Goal: Information Seeking & Learning: Learn about a topic

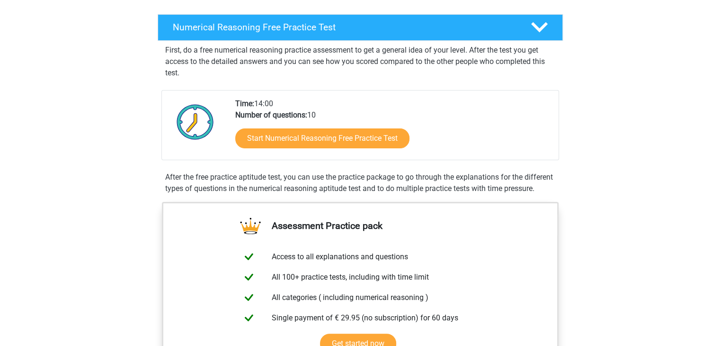
scroll to position [95, 0]
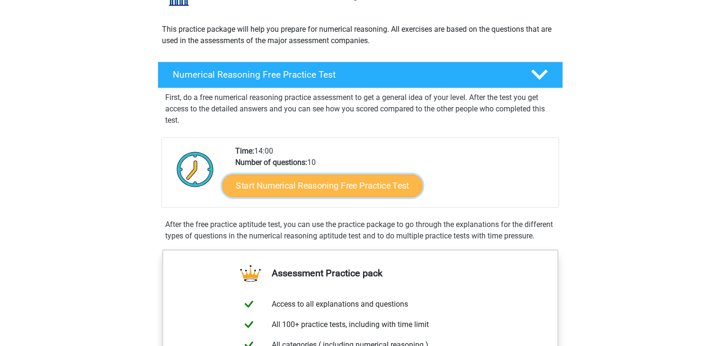
click at [340, 190] on link "Start Numerical Reasoning Free Practice Test" at bounding box center [322, 185] width 200 height 23
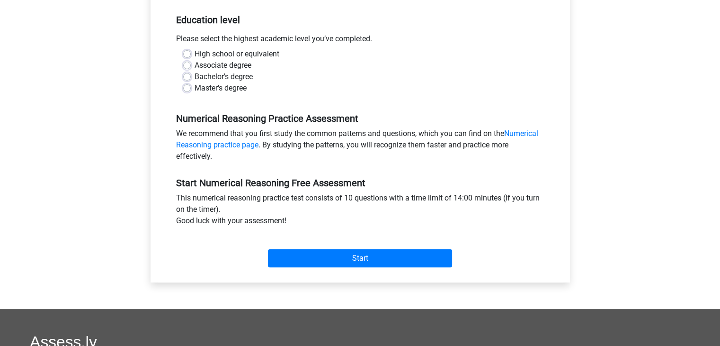
scroll to position [237, 0]
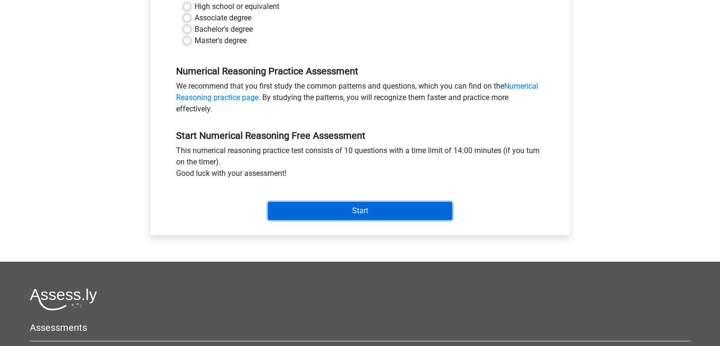
click at [400, 215] on input "Start" at bounding box center [360, 211] width 184 height 18
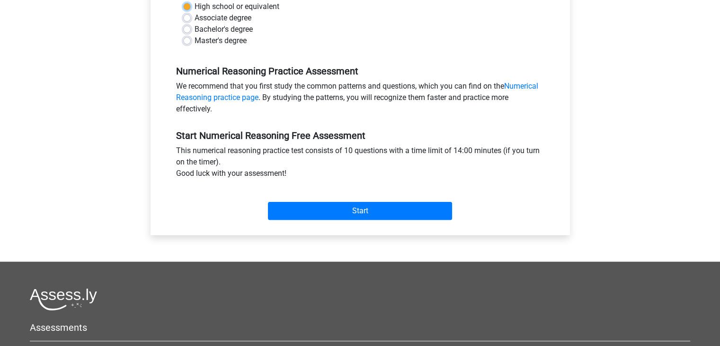
scroll to position [47, 0]
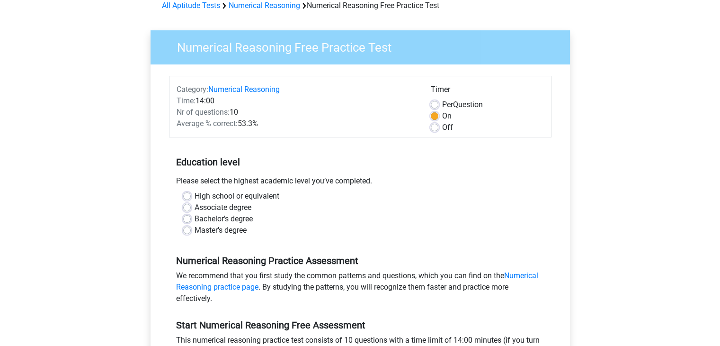
click at [195, 196] on label "High school or equivalent" at bounding box center [237, 195] width 85 height 11
click at [188, 196] on input "High school or equivalent" at bounding box center [187, 194] width 8 height 9
radio input "true"
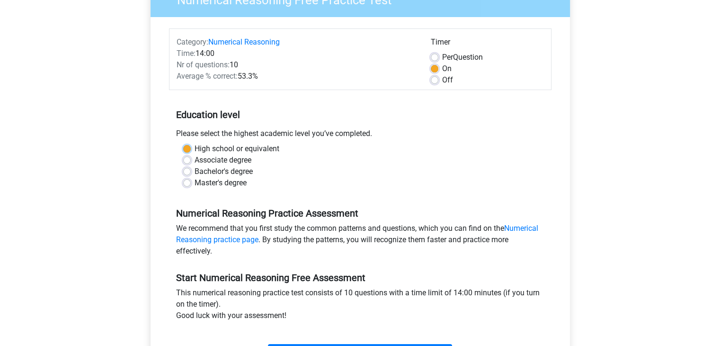
scroll to position [331, 0]
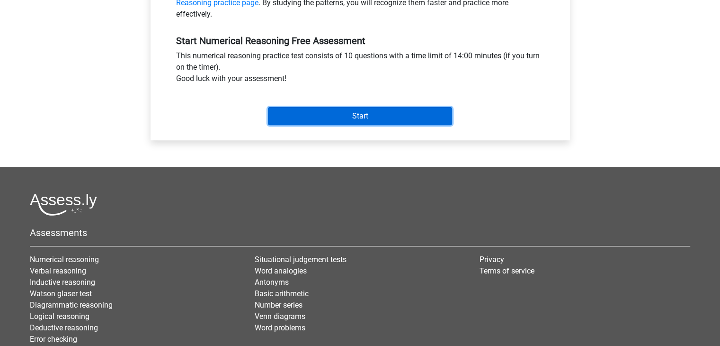
click at [314, 115] on input "Start" at bounding box center [360, 116] width 184 height 18
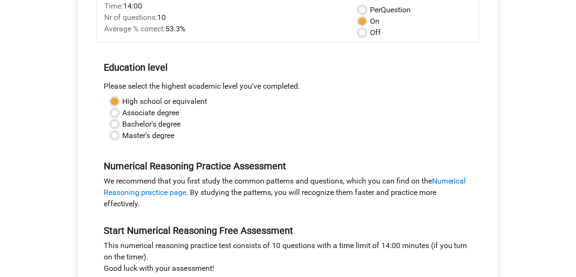
scroll to position [0, 0]
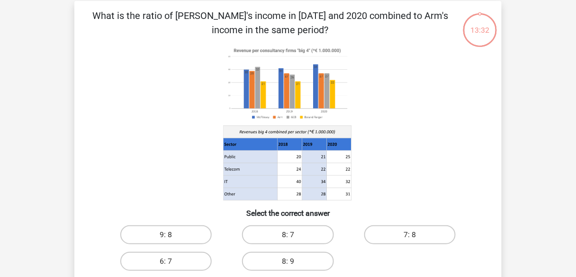
scroll to position [118, 0]
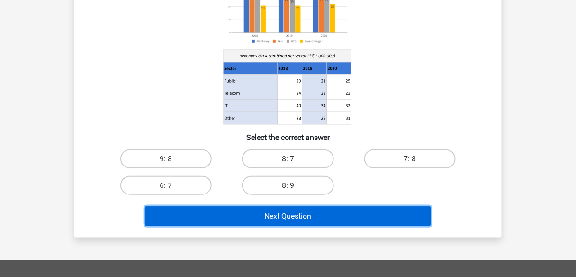
click at [297, 209] on button "Next Question" at bounding box center [288, 216] width 286 height 20
click at [297, 211] on button "Next Question" at bounding box center [288, 216] width 286 height 20
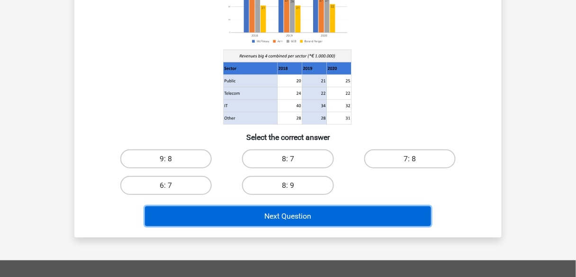
click at [297, 211] on button "Next Question" at bounding box center [288, 216] width 286 height 20
